Goal: Information Seeking & Learning: Learn about a topic

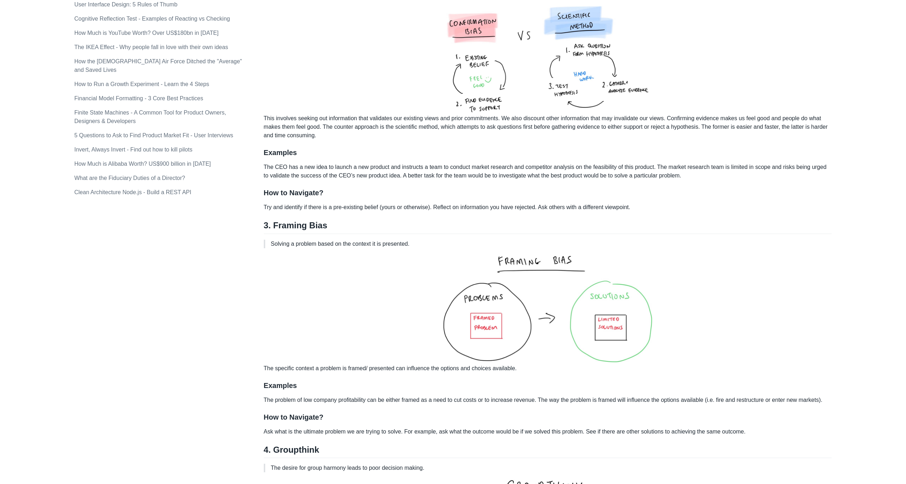
scroll to position [533, 0]
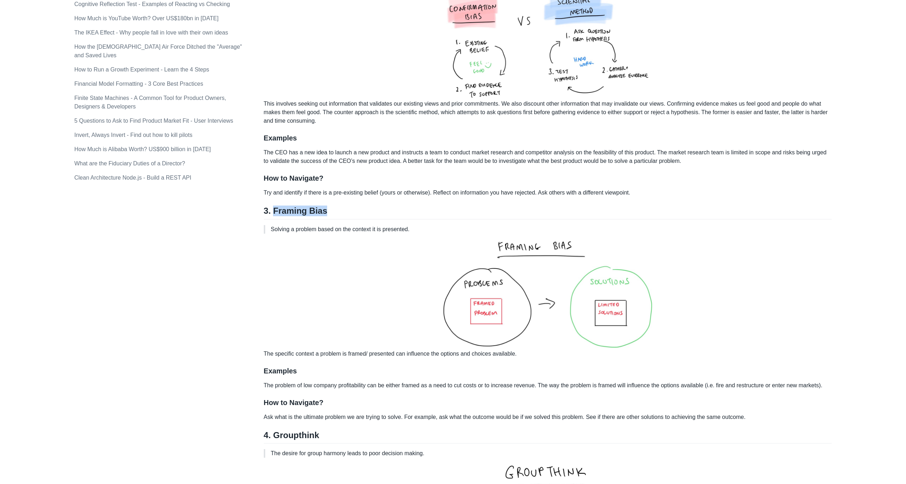
drag, startPoint x: 273, startPoint y: 201, endPoint x: 348, endPoint y: 203, distance: 75.8
click at [348, 206] on h2 "3. Framing Bias" at bounding box center [548, 213] width 568 height 14
click at [414, 225] on p "Solving a problem based on the context it is presented." at bounding box center [548, 229] width 555 height 9
copy div "Framing Bias Solving a problem based on the context it is presented."
drag, startPoint x: 257, startPoint y: 345, endPoint x: 382, endPoint y: 347, distance: 124.5
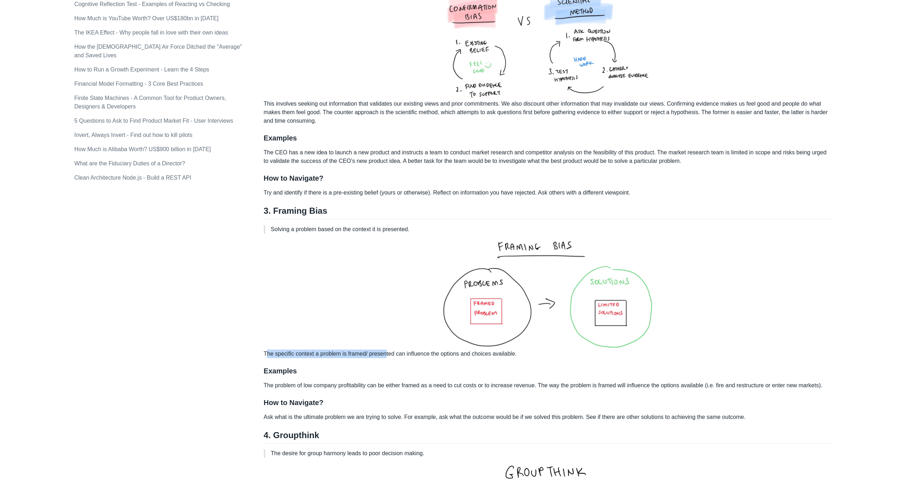
click at [267, 367] on h3 "Examples" at bounding box center [548, 371] width 568 height 9
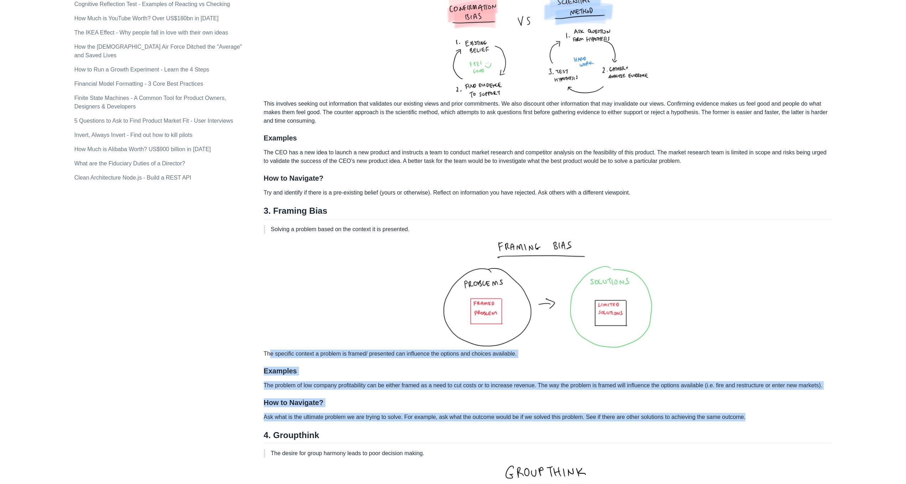
drag, startPoint x: 265, startPoint y: 344, endPoint x: 807, endPoint y: 406, distance: 545.1
click at [807, 406] on div "Cognitive biases can negatively impact your ability to think critically and mak…" at bounding box center [548, 481] width 568 height 1806
copy div "he specific context a problem is framed/ presented can influence the options an…"
drag, startPoint x: 301, startPoint y: 345, endPoint x: 272, endPoint y: 340, distance: 29.4
click at [300, 345] on p "The specific context a problem is framed/ presented can influence the options a…" at bounding box center [548, 298] width 568 height 119
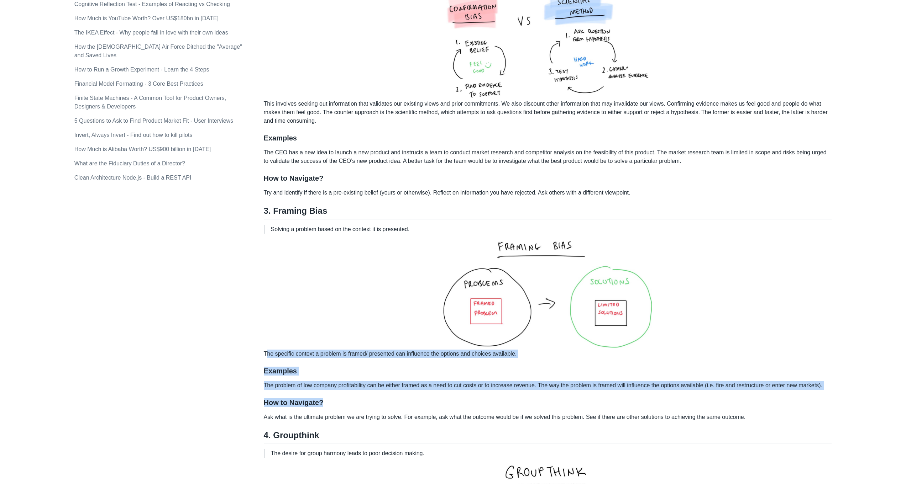
drag, startPoint x: 260, startPoint y: 342, endPoint x: 731, endPoint y: 389, distance: 473.1
click at [731, 389] on div "Cognitive biases can negatively impact your ability to think critically and mak…" at bounding box center [548, 481] width 568 height 1806
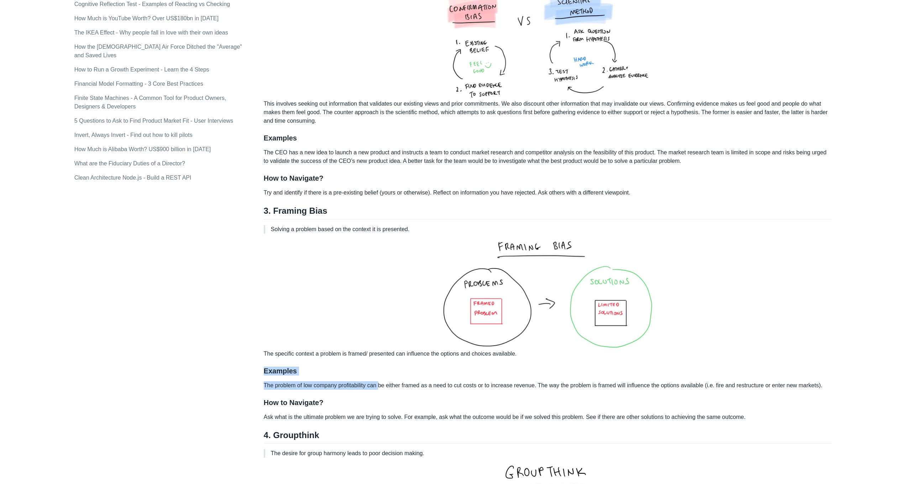
drag, startPoint x: 255, startPoint y: 359, endPoint x: 381, endPoint y: 370, distance: 125.7
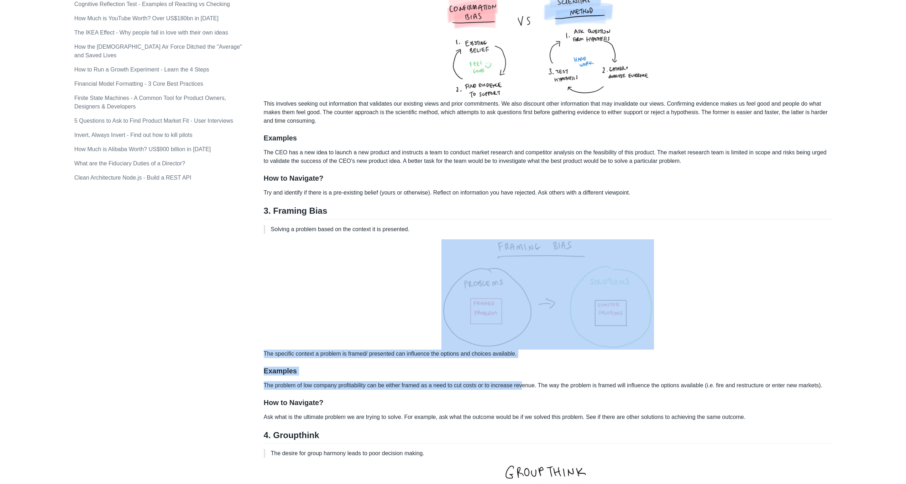
drag, startPoint x: 258, startPoint y: 339, endPoint x: 521, endPoint y: 374, distance: 265.1
click at [490, 381] on p "The problem of low company profitability can be either framed as a need to cut …" at bounding box center [548, 385] width 568 height 9
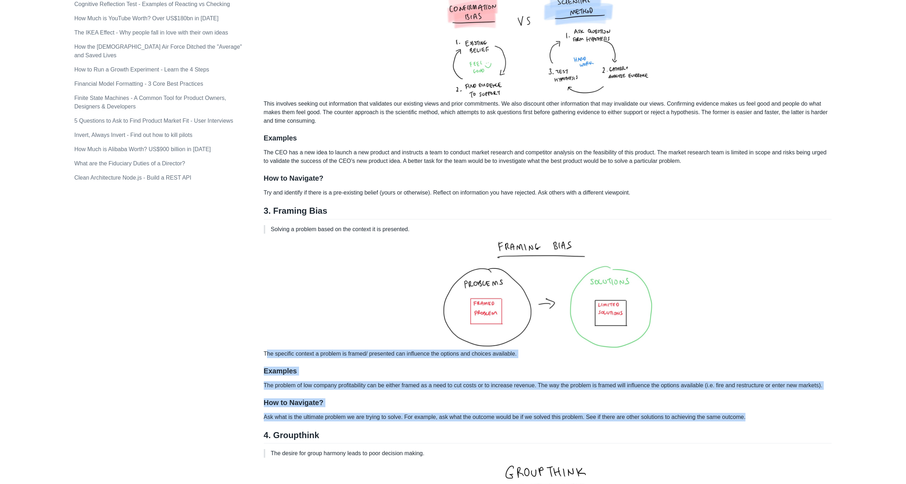
drag, startPoint x: 263, startPoint y: 347, endPoint x: 760, endPoint y: 409, distance: 501.6
copy div "The specific context a problem is framed/ presented can influence the options a…"
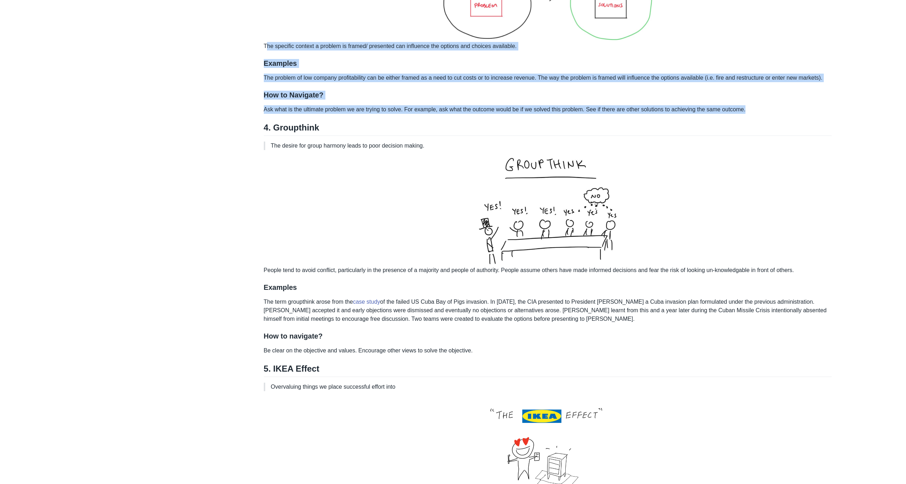
scroll to position [842, 0]
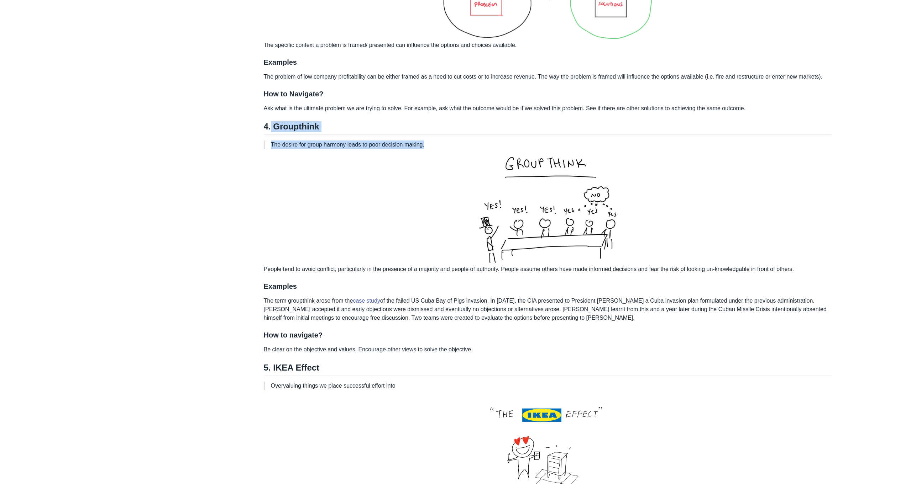
drag, startPoint x: 271, startPoint y: 116, endPoint x: 444, endPoint y: 133, distance: 173.7
click at [444, 133] on div "Cognitive biases can negatively impact your ability to think critically and mak…" at bounding box center [548, 172] width 568 height 1806
copy div "Groupthink The desire for group harmony leads to poor decision making."
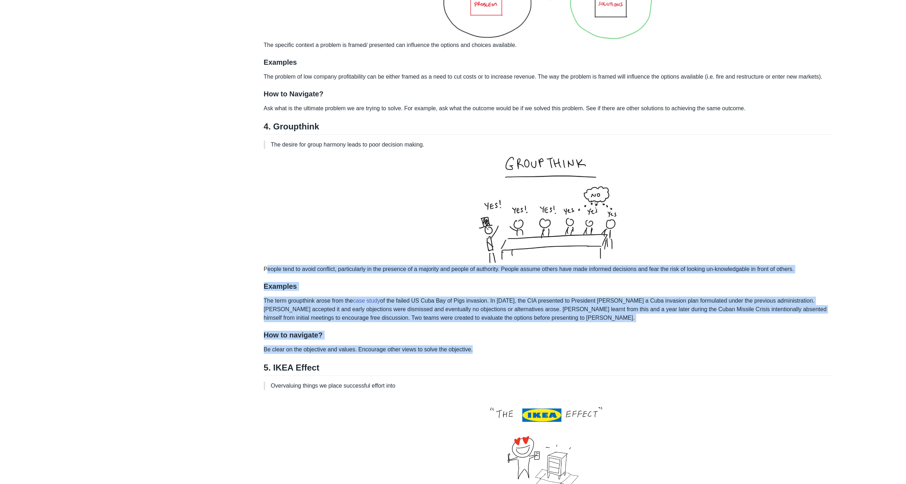
drag, startPoint x: 259, startPoint y: 256, endPoint x: 492, endPoint y: 337, distance: 245.9
click at [492, 337] on div "Topics product (28) finance (28) management (23) engineering (14) marketing (10…" at bounding box center [452, 207] width 757 height 2013
copy div "People tend to avoid conflict, particularly in the presence of a majority and p…"
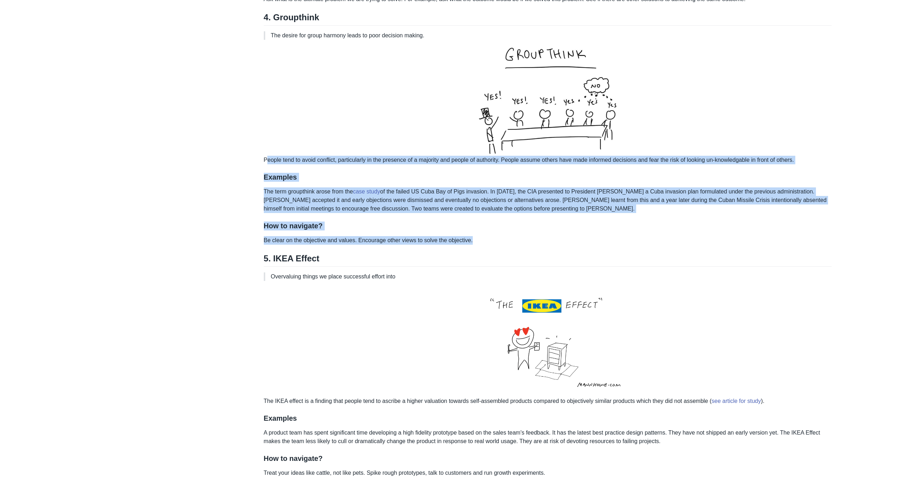
scroll to position [954, 0]
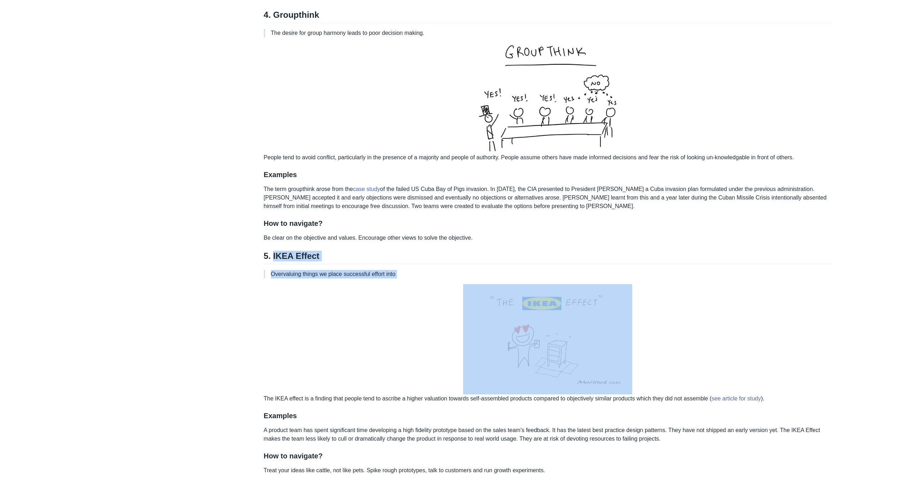
drag, startPoint x: 274, startPoint y: 248, endPoint x: 419, endPoint y: 274, distance: 147.8
click at [419, 274] on div "Cognitive biases can negatively impact your ability to think critically and mak…" at bounding box center [548, 60] width 568 height 1806
copy div "IKEA Effect Overvaluing things we place successful effort into"
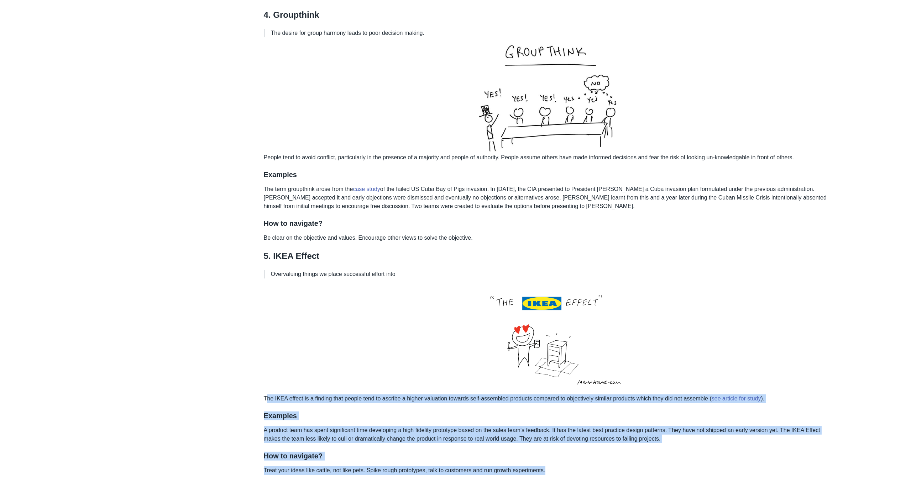
drag, startPoint x: 264, startPoint y: 390, endPoint x: 581, endPoint y: 457, distance: 324.6
click at [581, 457] on div "Cognitive biases can negatively impact your ability to think critically and mak…" at bounding box center [548, 60] width 568 height 1806
copy div "The IKEA effect is a finding that people tend to ascribe a higher valuation tow…"
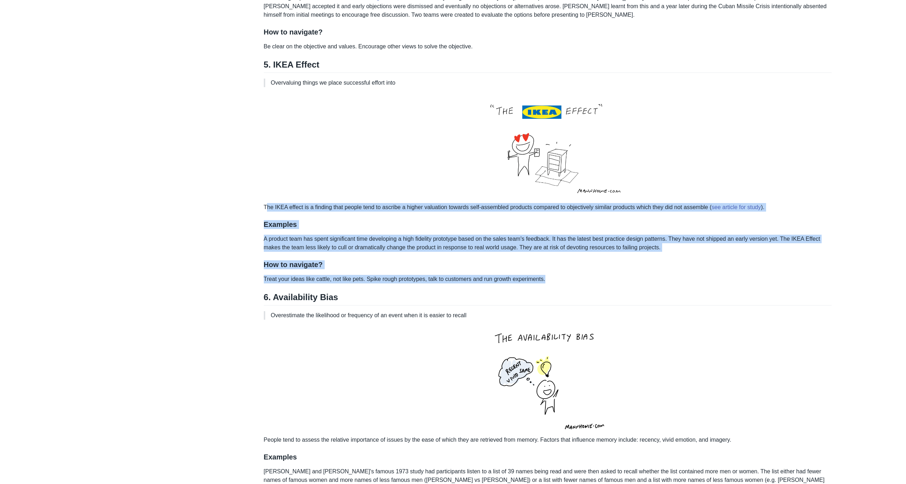
scroll to position [1154, 0]
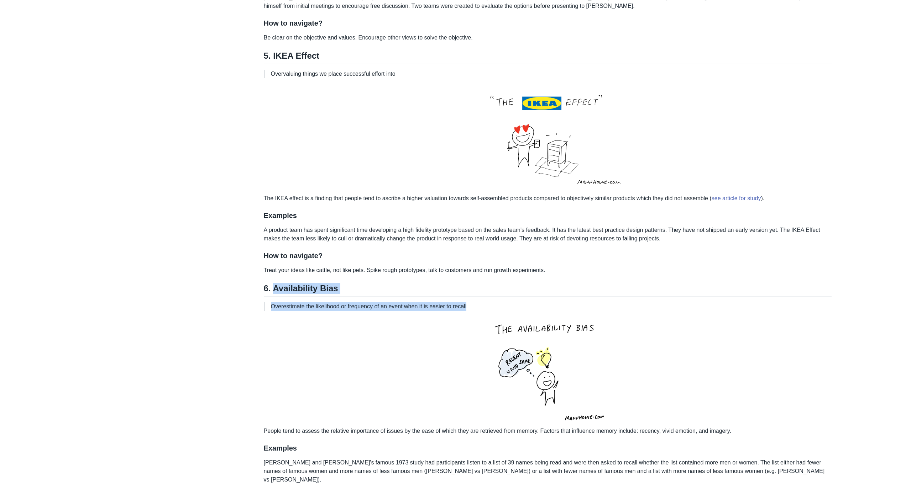
drag, startPoint x: 274, startPoint y: 281, endPoint x: 496, endPoint y: 300, distance: 222.5
copy div "Availability Bias Overestimate the likelihood or frequency of an event when it …"
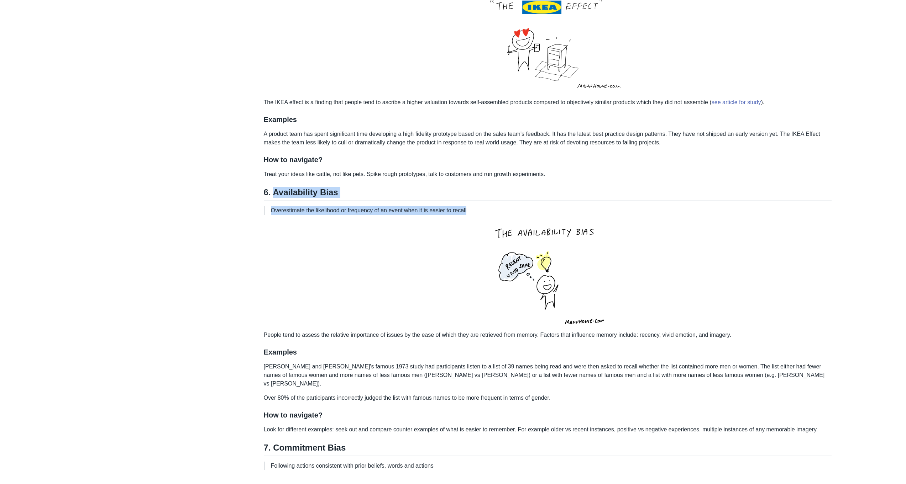
scroll to position [1251, 0]
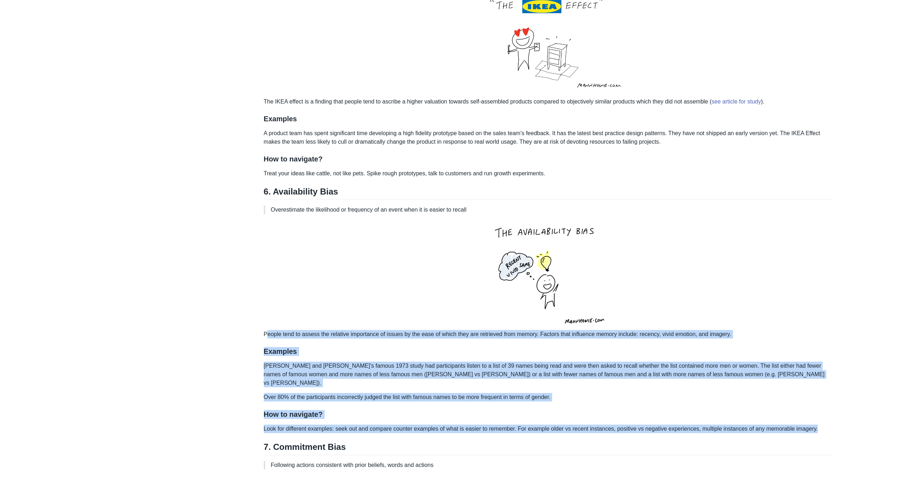
drag, startPoint x: 259, startPoint y: 323, endPoint x: 822, endPoint y: 409, distance: 569.4
copy div "People tend to assess the relative importance of issues by the ease of which th…"
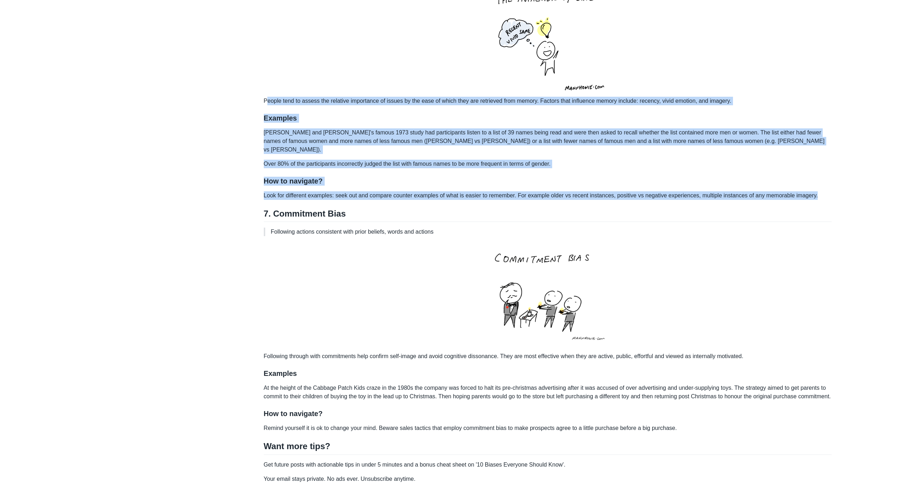
scroll to position [1487, 0]
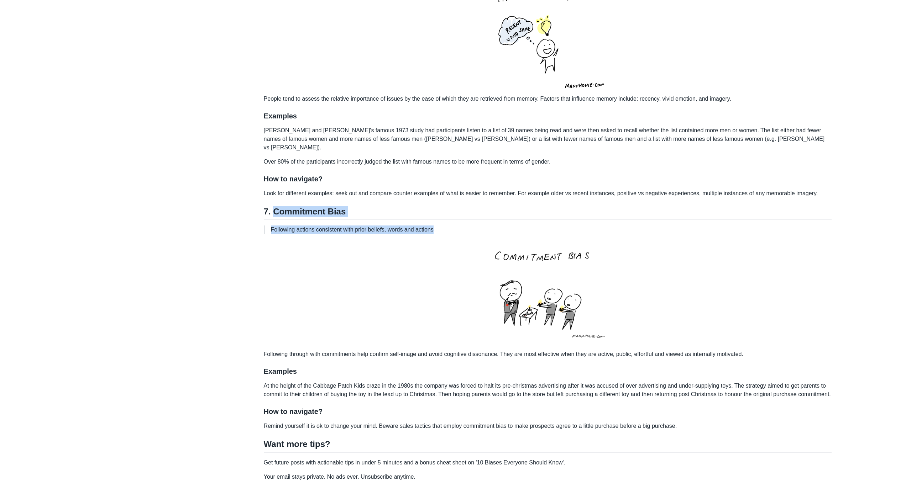
drag, startPoint x: 273, startPoint y: 195, endPoint x: 449, endPoint y: 211, distance: 176.5
copy div "Commitment Bias Following actions consistent with prior beliefs, words and acti…"
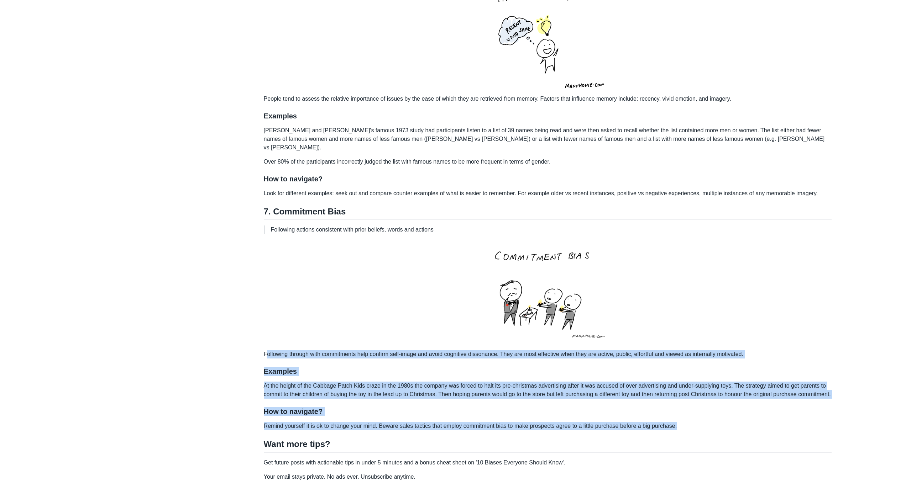
drag, startPoint x: 260, startPoint y: 335, endPoint x: 701, endPoint y: 418, distance: 448.3
click at [701, 422] on p "Remind yourself it is ok to change your mind. Beware sales tactics that employ …" at bounding box center [548, 426] width 568 height 9
drag, startPoint x: 257, startPoint y: 337, endPoint x: 679, endPoint y: 419, distance: 429.8
